Goal: Task Accomplishment & Management: Manage account settings

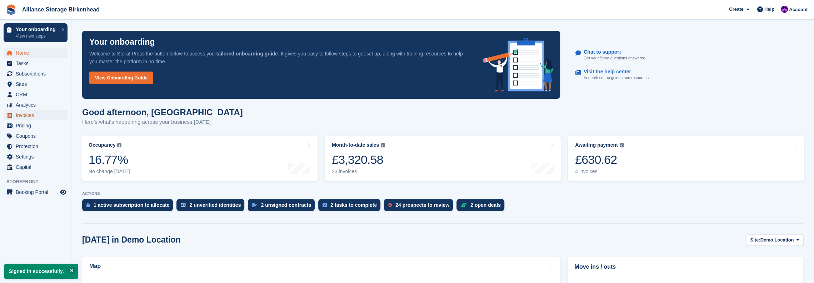
click at [34, 117] on span "Invoices" at bounding box center [37, 115] width 43 height 10
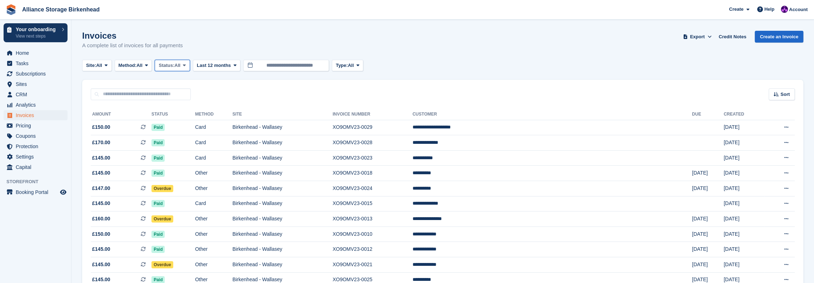
click at [174, 65] on span "Status:" at bounding box center [167, 65] width 16 height 7
click at [178, 124] on link "Open" at bounding box center [189, 120] width 62 height 13
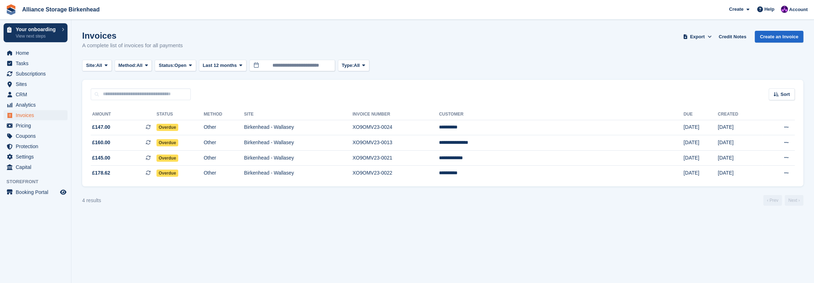
click at [256, 241] on section "Invoices A complete list of invoices for all payments Export Export Invoices Ex…" at bounding box center [442, 141] width 743 height 283
click at [246, 208] on section "Invoices A complete list of invoices for all payments Export Export Invoices Ex…" at bounding box center [442, 141] width 743 height 283
click at [353, 171] on td "Birkenhead - Wallasey" at bounding box center [298, 172] width 109 height 15
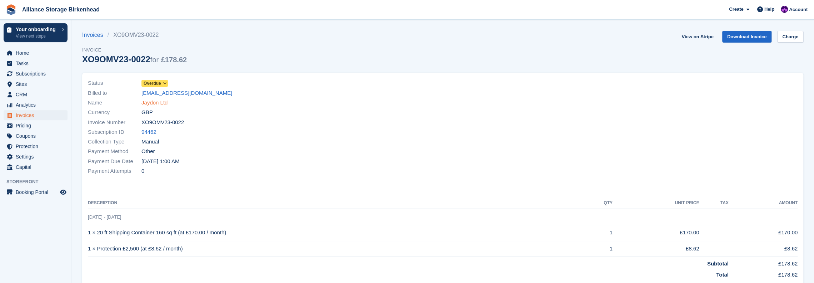
click at [150, 100] on link "Jaydon Ltd" at bounding box center [154, 103] width 26 height 8
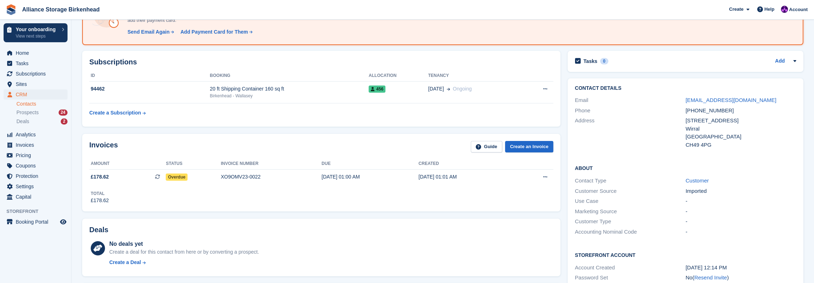
scroll to position [71, 0]
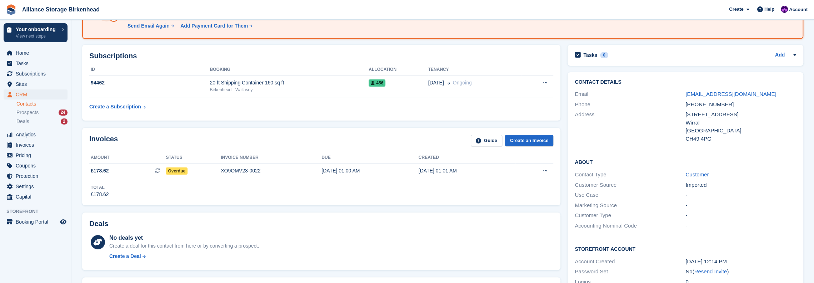
click at [758, 93] on div "[EMAIL_ADDRESS][DOMAIN_NAME]" at bounding box center [740, 94] width 111 height 8
drag, startPoint x: 727, startPoint y: 104, endPoint x: 682, endPoint y: 107, distance: 45.1
click at [682, 107] on div "Phone +447898843144" at bounding box center [685, 104] width 221 height 10
copy div "[PHONE_NUMBER]"
drag, startPoint x: 286, startPoint y: 118, endPoint x: 290, endPoint y: 118, distance: 4.0
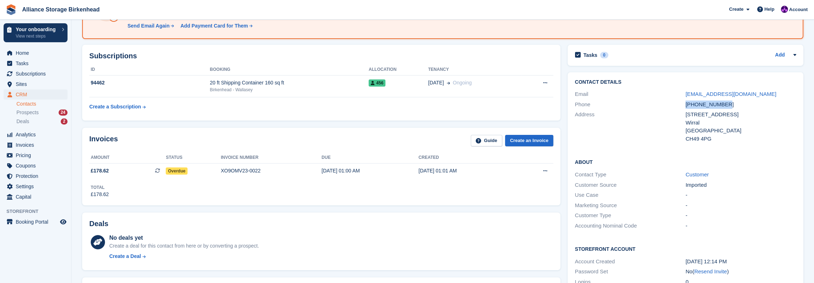
click at [286, 118] on div "Subscriptions ID Booking Allocation Tenancy 94462 20 ft Shipping Container 160 …" at bounding box center [321, 83] width 478 height 76
drag, startPoint x: 735, startPoint y: 108, endPoint x: 694, endPoint y: 105, distance: 40.8
click at [694, 105] on div "[PHONE_NUMBER]" at bounding box center [740, 104] width 111 height 8
copy div "7898843144"
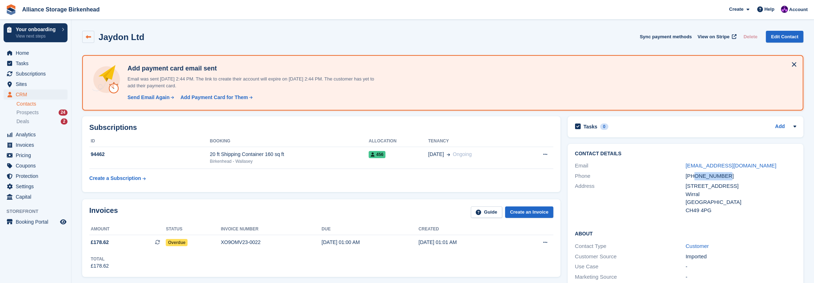
click at [91, 38] on link at bounding box center [88, 37] width 12 height 12
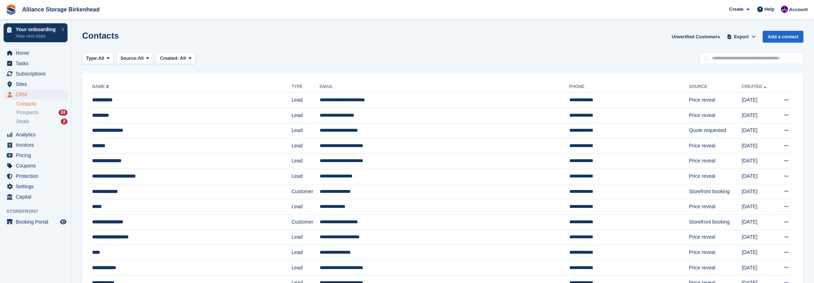
click at [594, 55] on div "Type: All All Lead Customer Source: All All Storefront Backoffice Pre-Opening i…" at bounding box center [442, 59] width 721 height 12
click at [35, 144] on span "Invoices" at bounding box center [37, 145] width 43 height 10
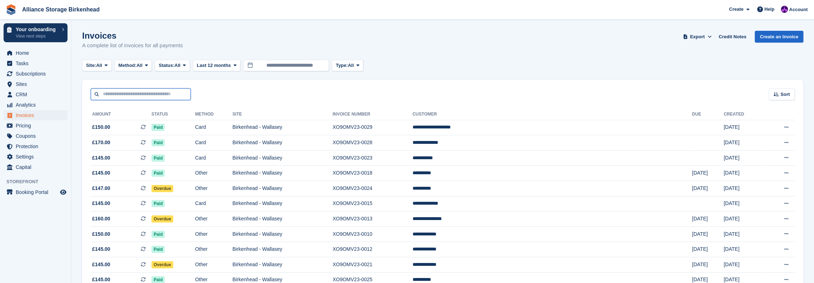
click at [140, 93] on input "text" at bounding box center [141, 94] width 100 height 12
click at [32, 95] on span "CRM" at bounding box center [37, 94] width 43 height 10
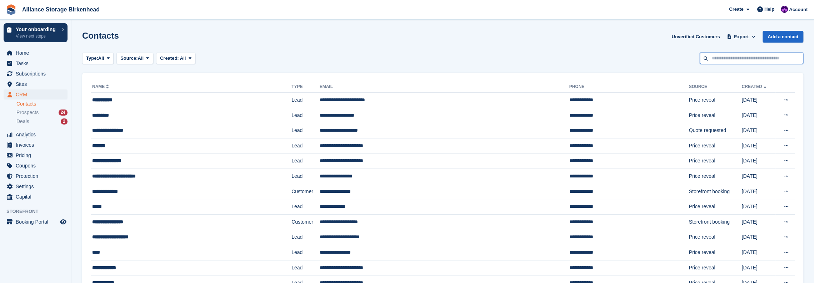
click at [769, 58] on input "text" at bounding box center [752, 59] width 104 height 12
type input "******"
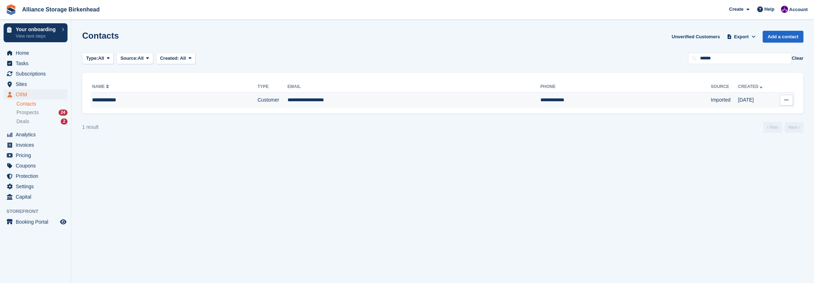
click at [204, 100] on div "**********" at bounding box center [151, 100] width 119 height 8
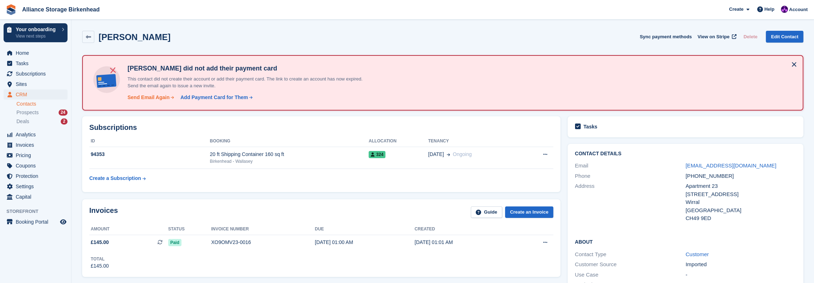
click at [158, 97] on div "Send Email Again" at bounding box center [149, 98] width 42 height 8
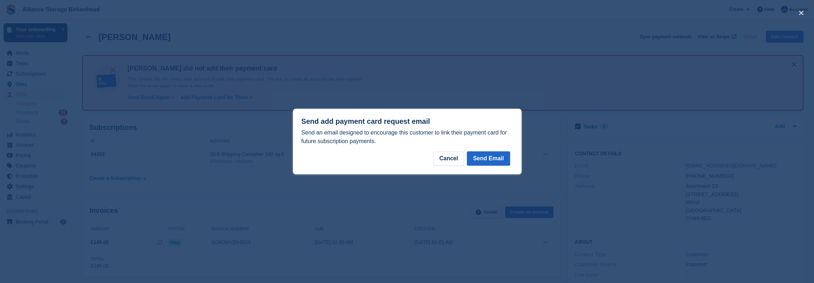
click at [479, 150] on div "Send add payment card request email Send an email designed to encourage this cu…" at bounding box center [407, 141] width 229 height 65
click at [481, 158] on button "Send Email" at bounding box center [488, 158] width 43 height 14
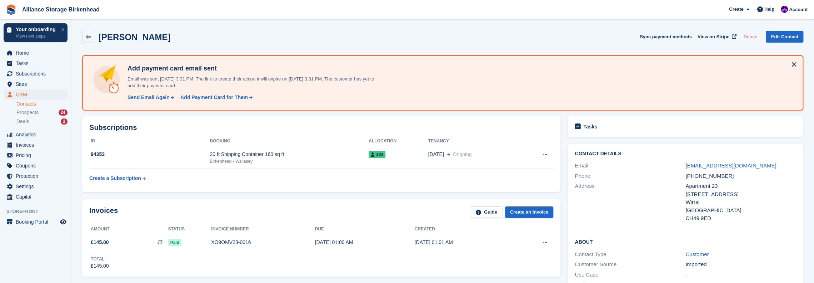
click at [219, 27] on div "George Cotton Sync payment methods View on Stripe Delete Edit Contact" at bounding box center [443, 38] width 728 height 22
drag, startPoint x: 748, startPoint y: 166, endPoint x: 670, endPoint y: 167, distance: 77.9
click at [670, 167] on div "Email gcotton139@gmail.com" at bounding box center [685, 165] width 221 height 10
copy div "gcotton139@gmail.com"
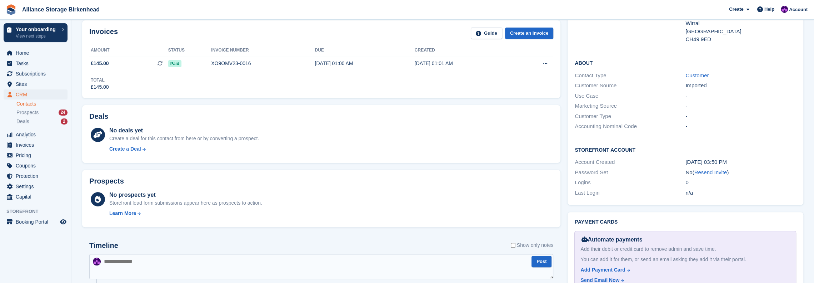
scroll to position [286, 0]
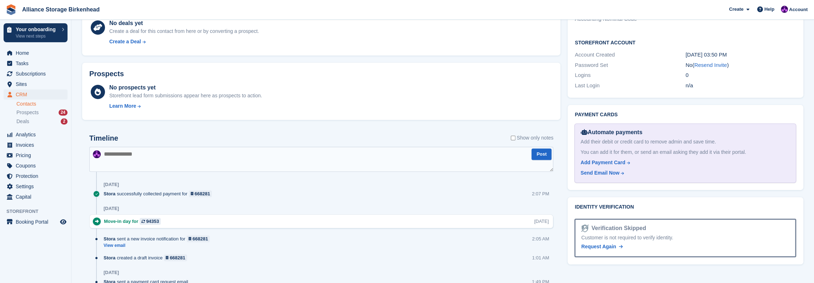
drag, startPoint x: 215, startPoint y: 158, endPoint x: 211, endPoint y: 156, distance: 4.3
click at [214, 158] on textarea at bounding box center [321, 158] width 464 height 25
type textarea "**********"
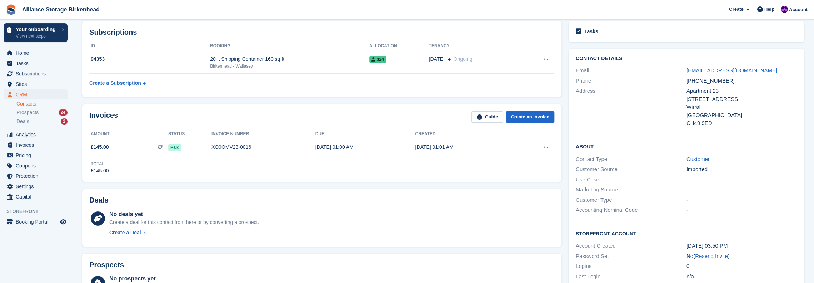
scroll to position [0, 0]
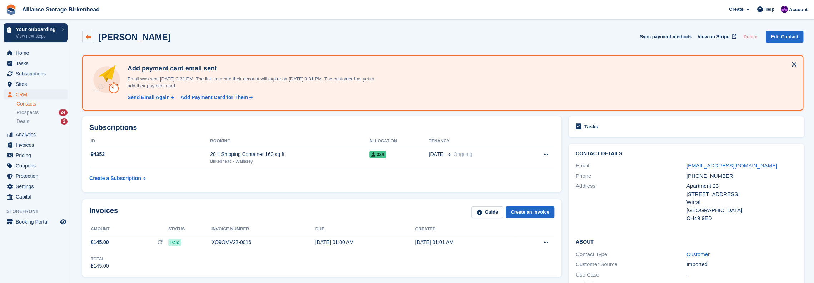
click at [91, 34] on link at bounding box center [88, 37] width 12 height 12
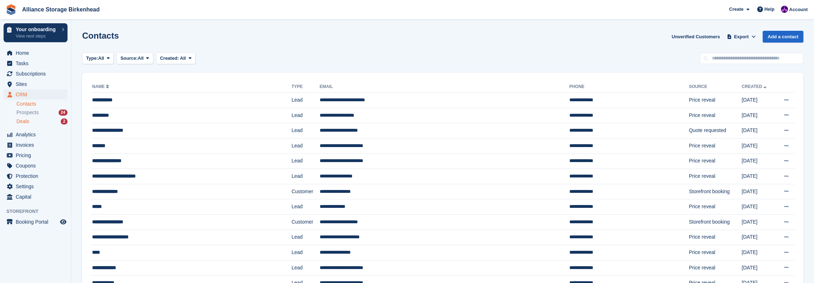
click at [24, 123] on span "Deals" at bounding box center [22, 121] width 13 height 7
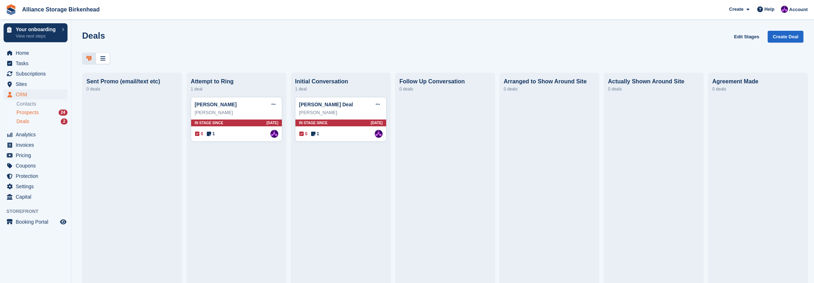
click at [28, 113] on span "Prospects" at bounding box center [27, 112] width 22 height 7
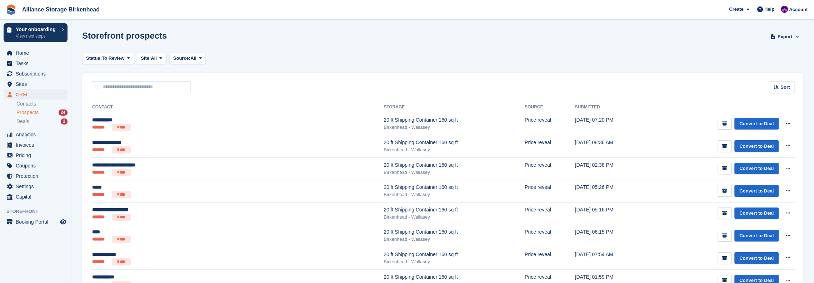
click at [261, 50] on div "Storefront prospects Export Export Prospects Export a CSV of all Prospects whic…" at bounding box center [442, 41] width 721 height 20
click at [33, 147] on span "Invoices" at bounding box center [37, 145] width 43 height 10
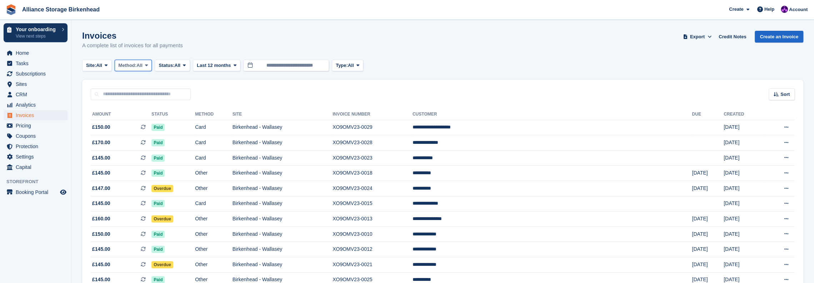
click at [137, 64] on span "Method:" at bounding box center [128, 65] width 18 height 7
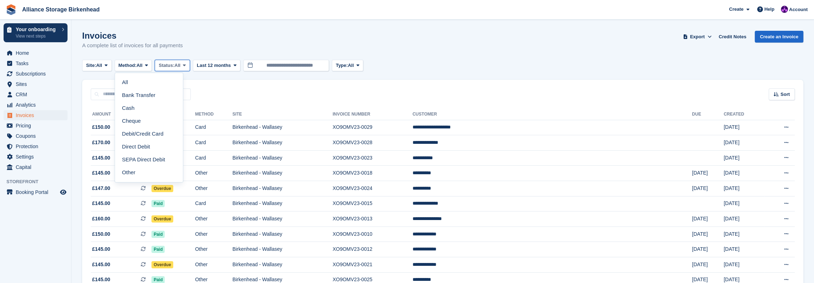
click at [171, 69] on button "Status: All" at bounding box center [172, 66] width 35 height 12
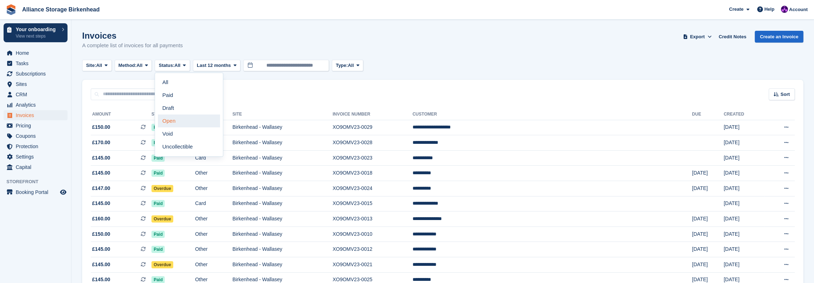
click at [182, 120] on link "Open" at bounding box center [189, 120] width 62 height 13
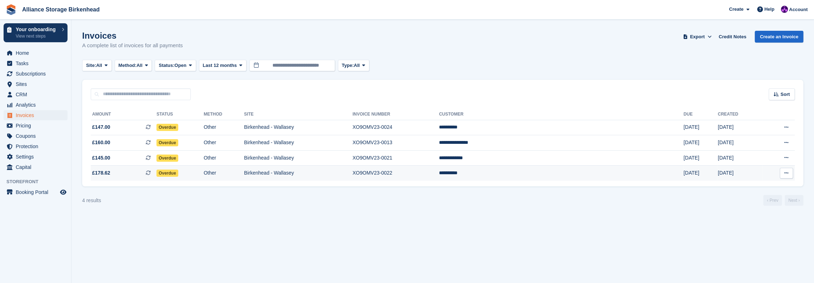
click at [439, 175] on td "XO9OMV23-0022" at bounding box center [396, 172] width 86 height 15
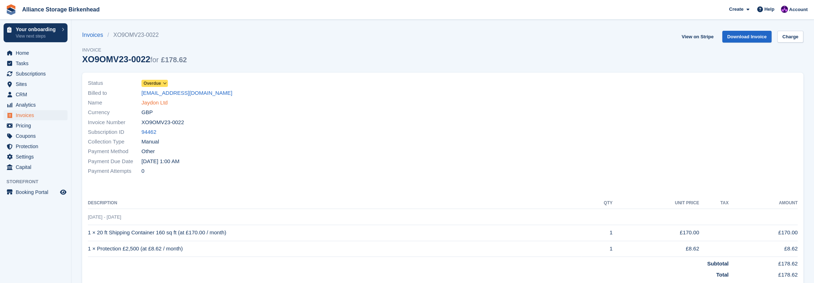
click at [149, 103] on link "Jaydon Ltd" at bounding box center [154, 103] width 26 height 8
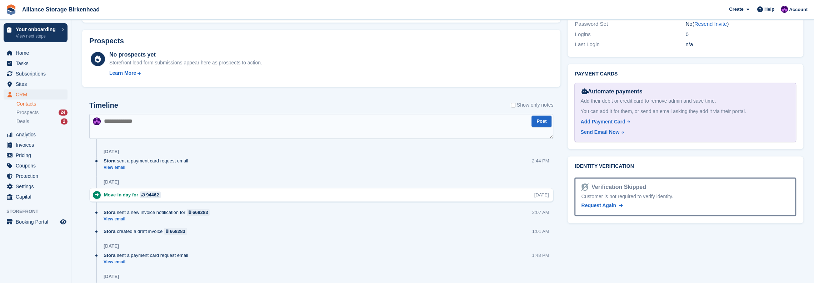
scroll to position [321, 0]
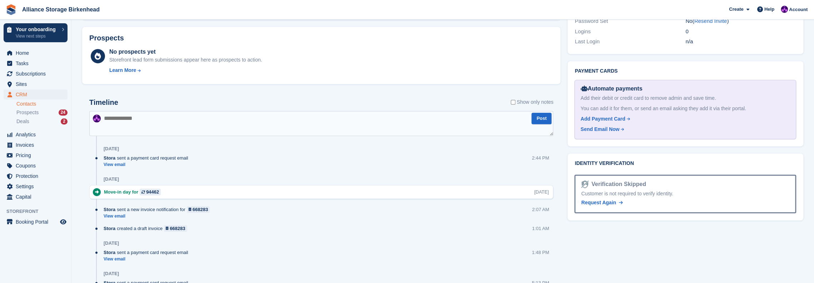
click at [231, 119] on textarea at bounding box center [321, 123] width 464 height 25
type textarea "**********"
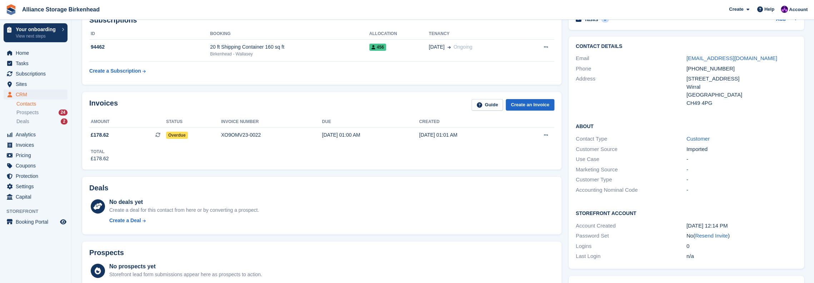
scroll to position [0, 0]
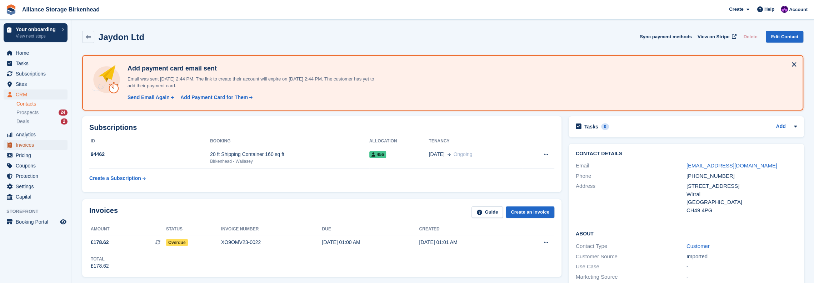
click at [38, 148] on span "Invoices" at bounding box center [37, 145] width 43 height 10
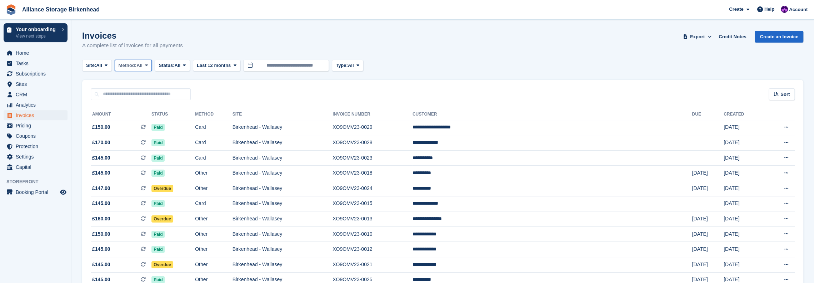
click at [137, 64] on span "Method:" at bounding box center [128, 65] width 18 height 7
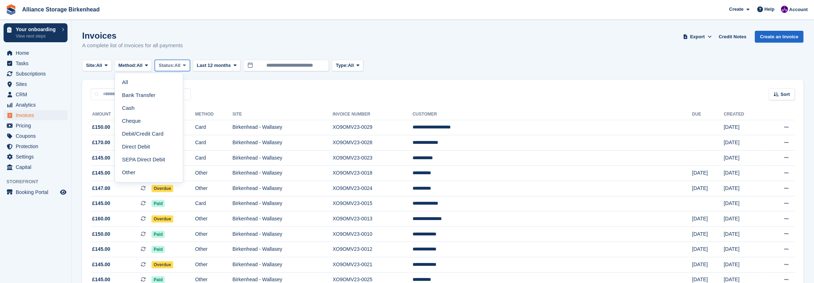
click at [181, 67] on span "All" at bounding box center [178, 65] width 6 height 7
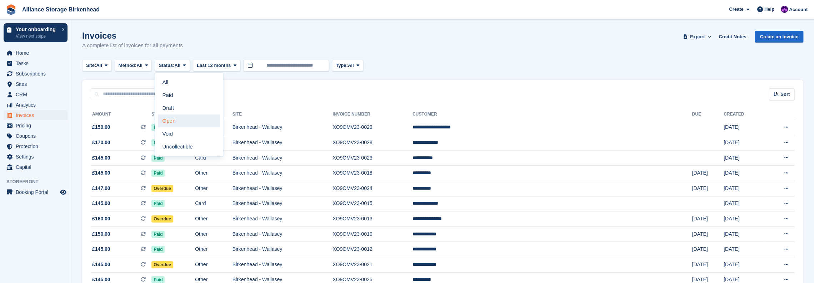
click at [180, 118] on link "Open" at bounding box center [189, 120] width 62 height 13
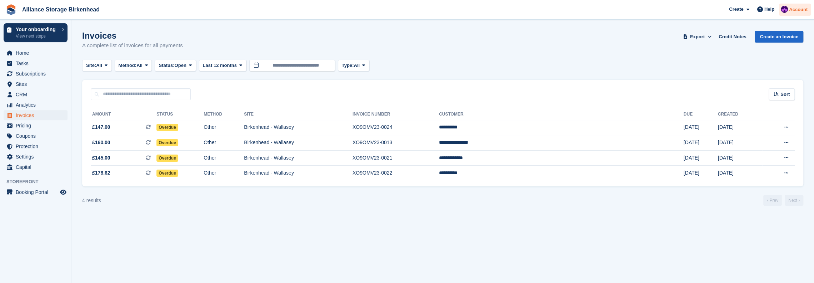
click at [785, 13] on img at bounding box center [784, 9] width 7 height 7
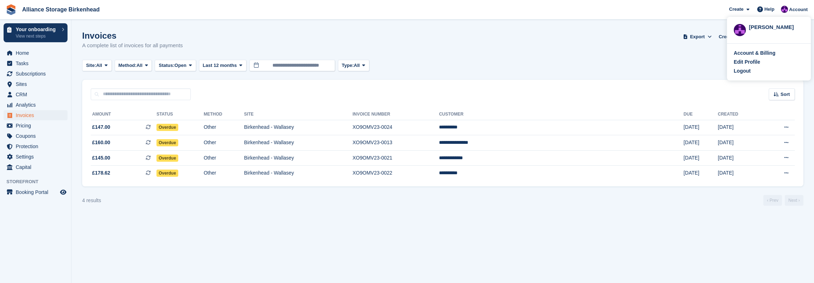
click at [749, 70] on div "Logout" at bounding box center [742, 71] width 17 height 8
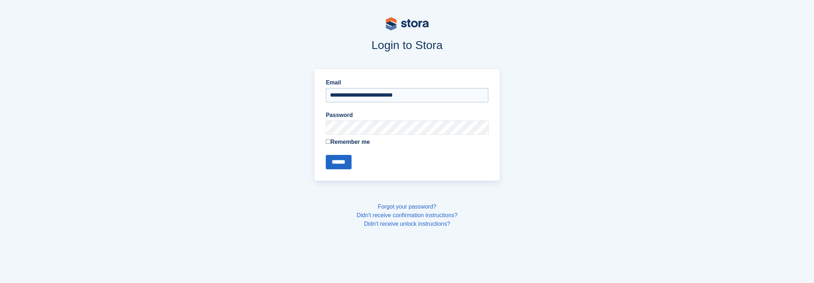
click at [411, 95] on input "**********" at bounding box center [407, 95] width 163 height 14
type input "**********"
click at [337, 159] on input "******" at bounding box center [339, 162] width 26 height 14
